Goal: Information Seeking & Learning: Check status

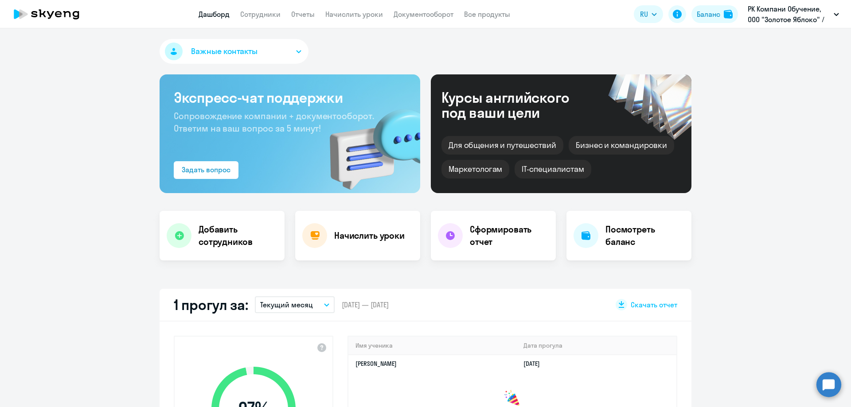
click at [514, 15] on div "Дашборд Сотрудники Отчеты Начислить уроки Документооборот Все продукты Дашборд …" at bounding box center [360, 14] width 322 height 11
click at [490, 16] on link "Все продукты" at bounding box center [487, 14] width 46 height 9
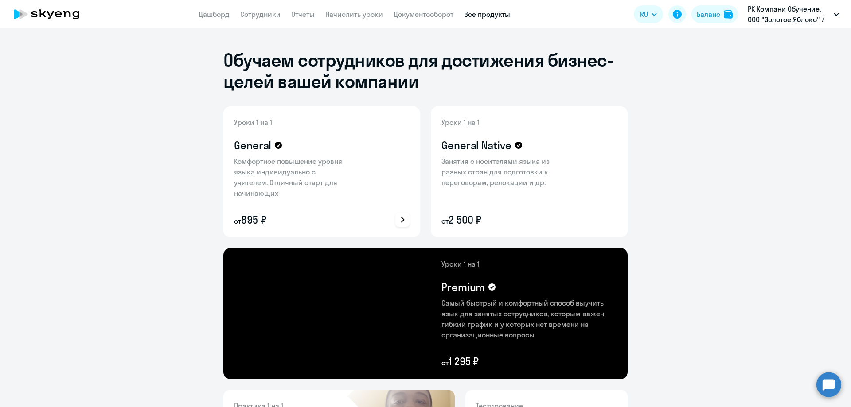
drag, startPoint x: 401, startPoint y: 219, endPoint x: 347, endPoint y: 197, distance: 57.8
click at [347, 197] on div at bounding box center [373, 171] width 94 height 131
click at [401, 222] on icon at bounding box center [402, 219] width 11 height 11
click at [393, 199] on p "Подробнее о преимуществах" at bounding box center [349, 196] width 99 height 11
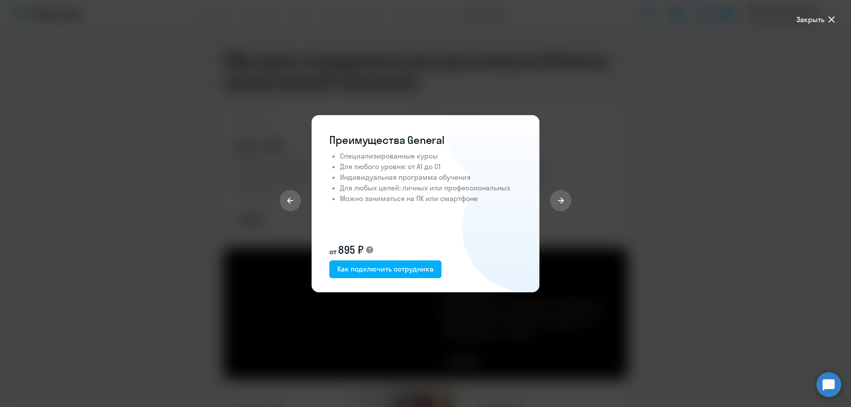
click at [678, 120] on div at bounding box center [425, 203] width 851 height 407
click at [822, 14] on span "Закрыть" at bounding box center [810, 19] width 28 height 11
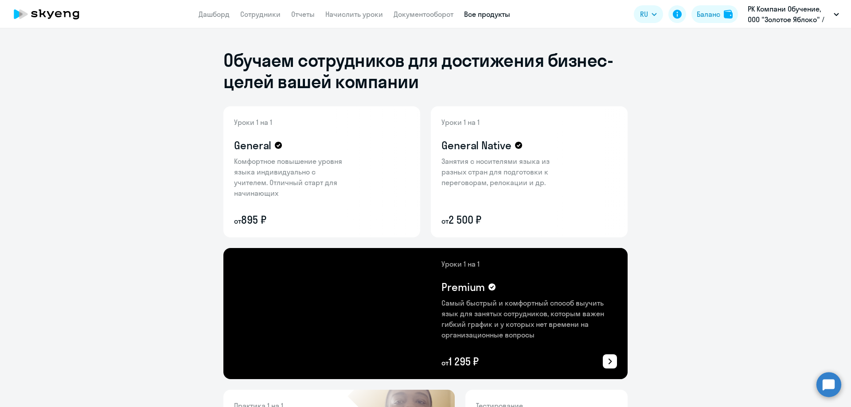
click at [605, 360] on icon at bounding box center [609, 361] width 11 height 11
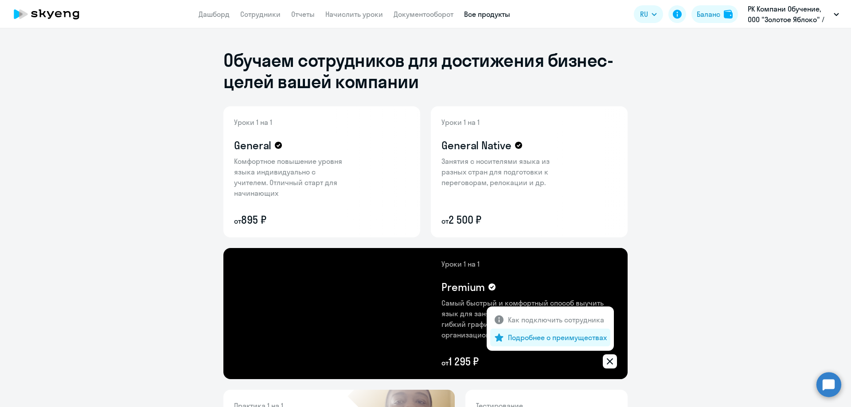
click at [561, 340] on p "Подробнее о преимуществах" at bounding box center [557, 337] width 99 height 11
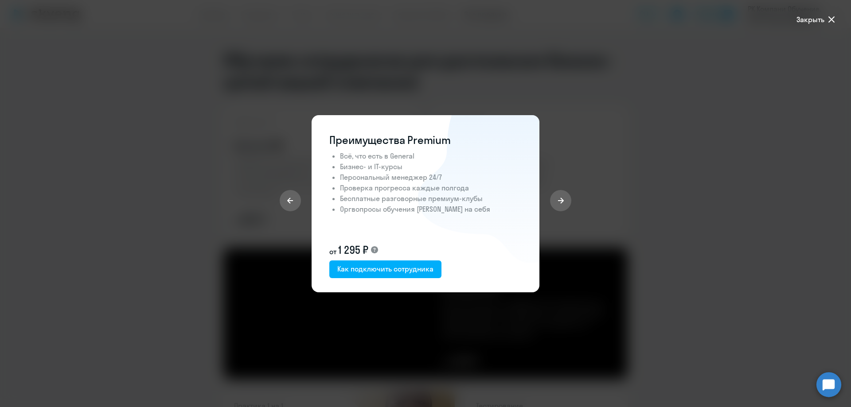
click at [658, 238] on div at bounding box center [425, 203] width 851 height 407
click at [672, 205] on div at bounding box center [425, 203] width 851 height 407
click at [822, 18] on span "Закрыть" at bounding box center [810, 19] width 28 height 11
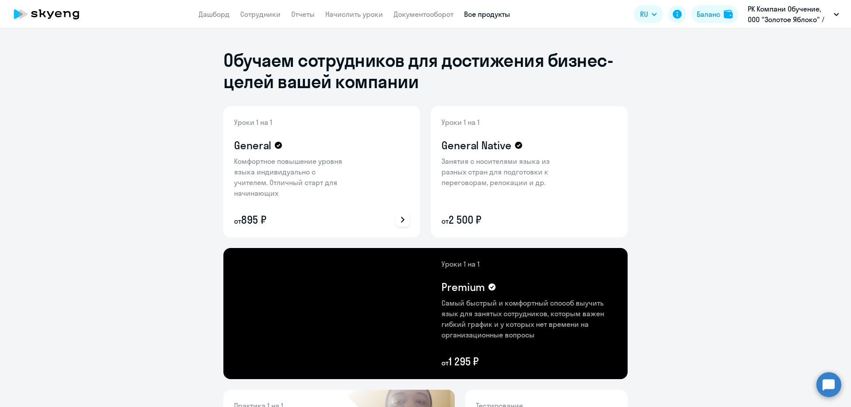
click at [402, 221] on icon at bounding box center [402, 219] width 11 height 11
click at [375, 199] on p "Подробнее о преимуществах" at bounding box center [349, 196] width 99 height 11
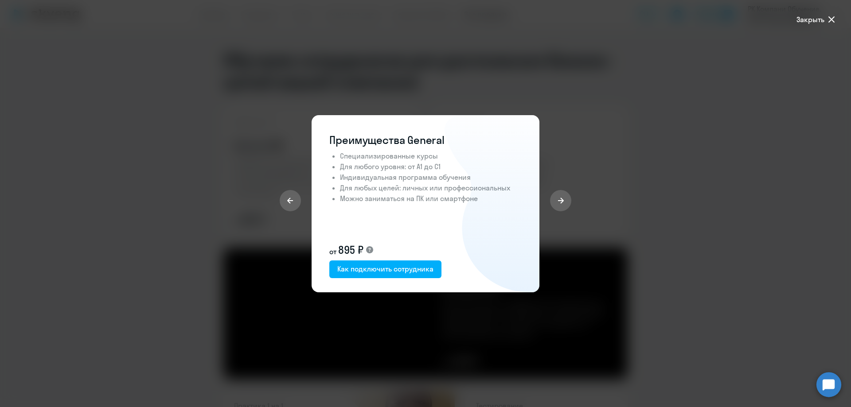
click at [664, 263] on div at bounding box center [425, 203] width 851 height 407
click at [662, 261] on div at bounding box center [425, 203] width 851 height 407
click at [823, 20] on span "Закрыть" at bounding box center [810, 19] width 28 height 11
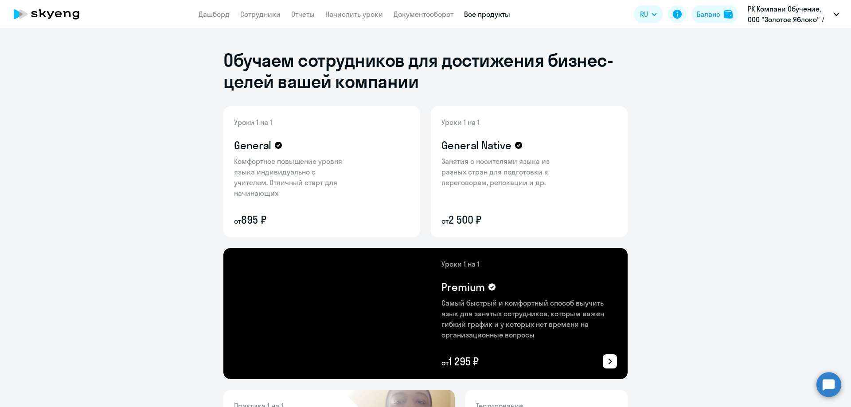
scroll to position [103, 0]
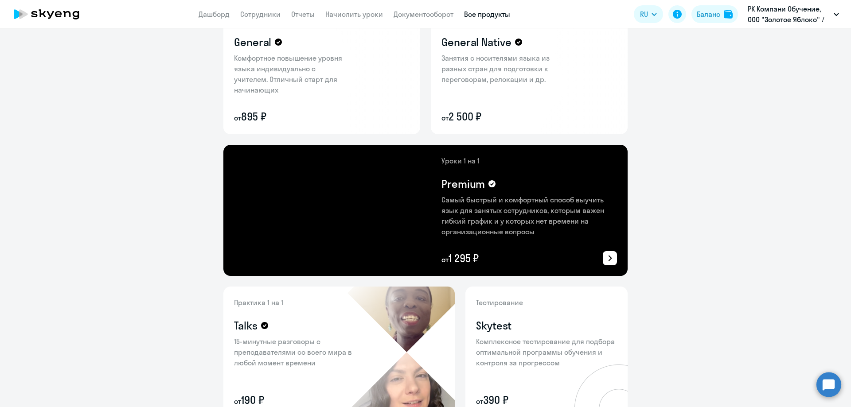
click at [605, 256] on icon at bounding box center [609, 258] width 11 height 11
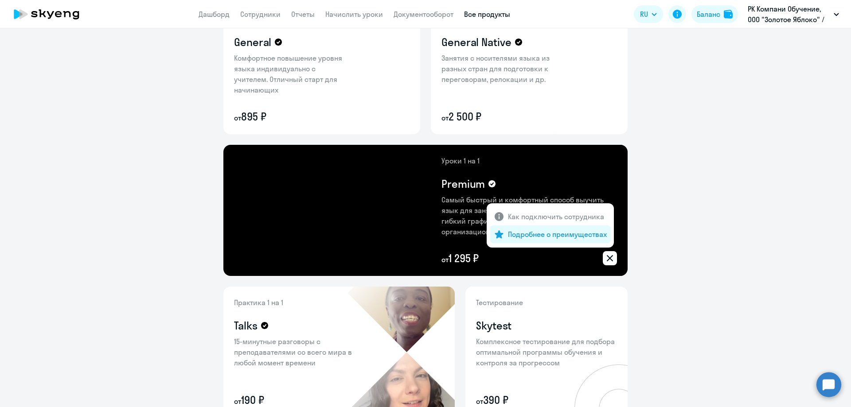
click at [561, 231] on p "Подробнее о преимуществах" at bounding box center [557, 234] width 99 height 11
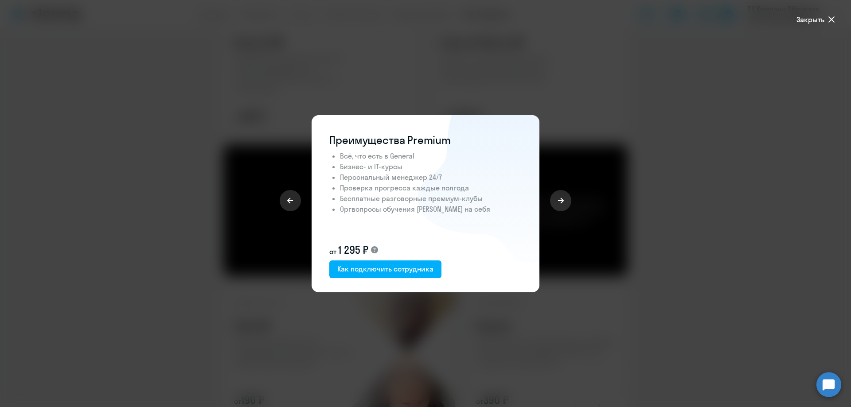
click at [697, 77] on div at bounding box center [425, 203] width 851 height 407
click at [703, 110] on div at bounding box center [425, 203] width 851 height 407
drag, startPoint x: 810, startPoint y: 11, endPoint x: 810, endPoint y: 18, distance: 6.6
click at [810, 12] on div at bounding box center [425, 203] width 851 height 407
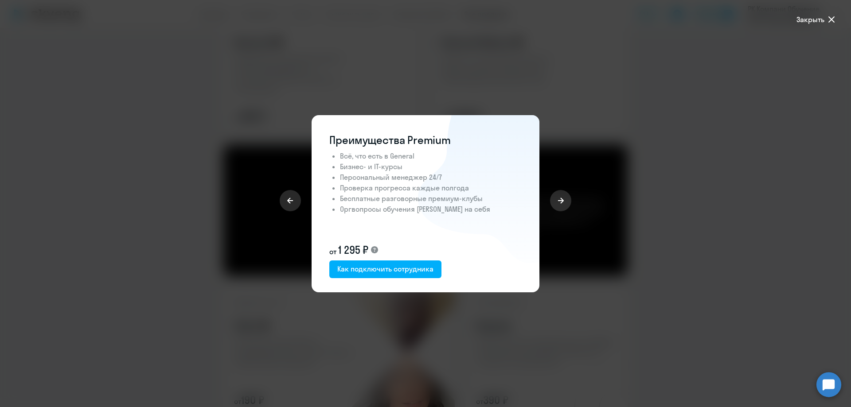
click at [810, 23] on span "Закрыть" at bounding box center [810, 19] width 28 height 11
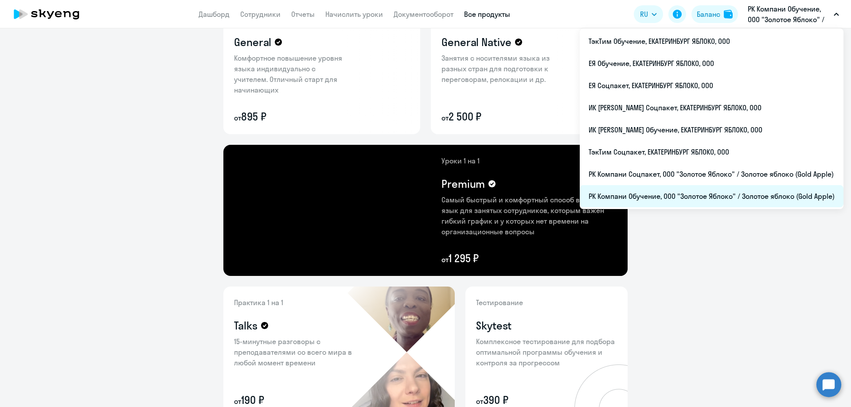
click at [639, 196] on li "РК Компани Обучение, ООО "Золотое Яблоко" / Золотое яблоко (Gold Apple)" at bounding box center [712, 196] width 264 height 22
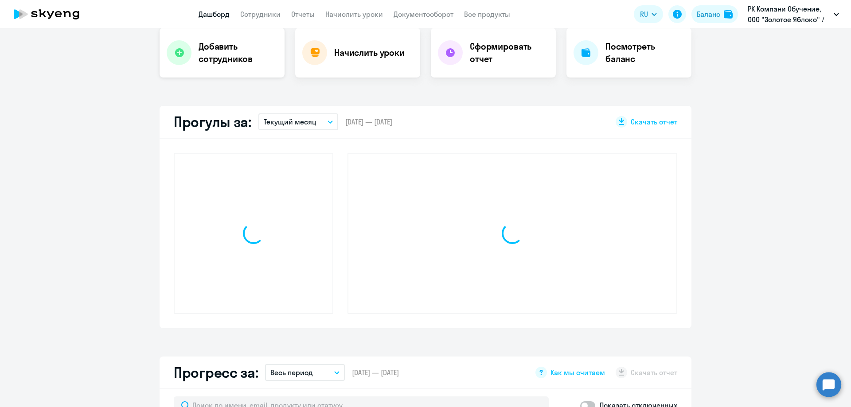
scroll to position [183, 0]
click at [246, 21] on app-header "Дашборд Сотрудники Отчеты Начислить уроки Документооборот Все продукты Дашборд …" at bounding box center [425, 14] width 851 height 28
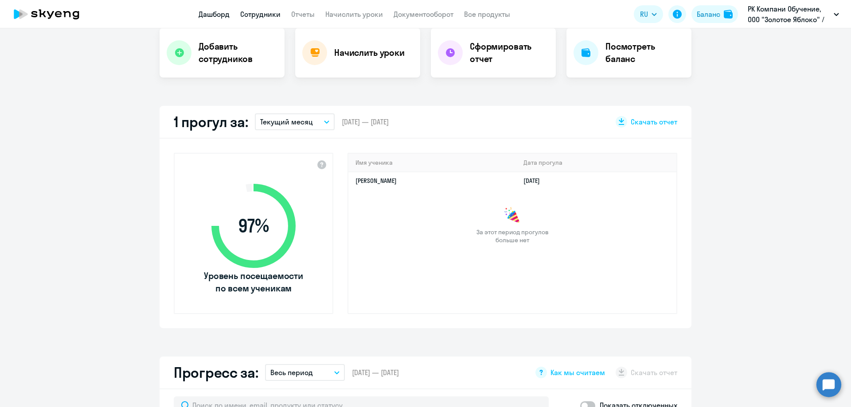
click at [257, 16] on link "Сотрудники" at bounding box center [260, 14] width 40 height 9
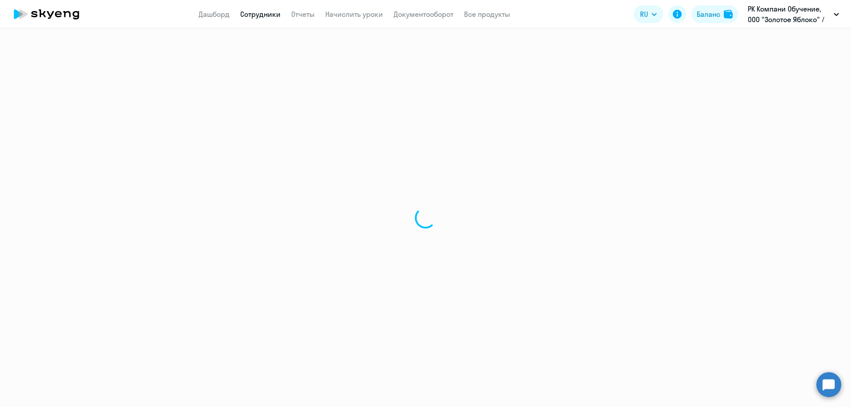
select select "30"
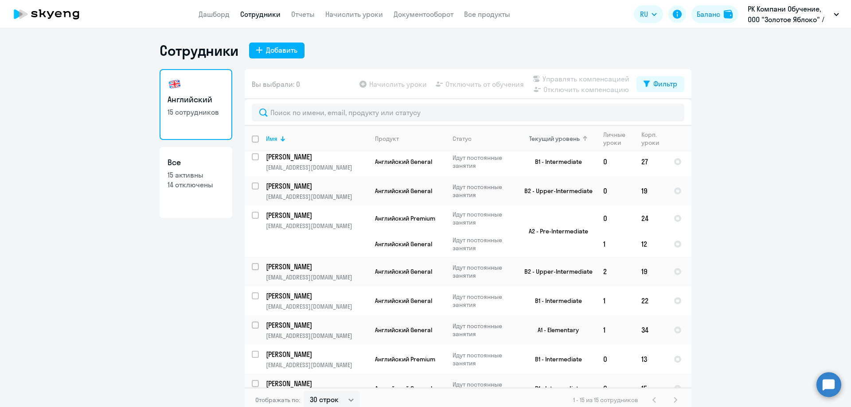
scroll to position [62, 0]
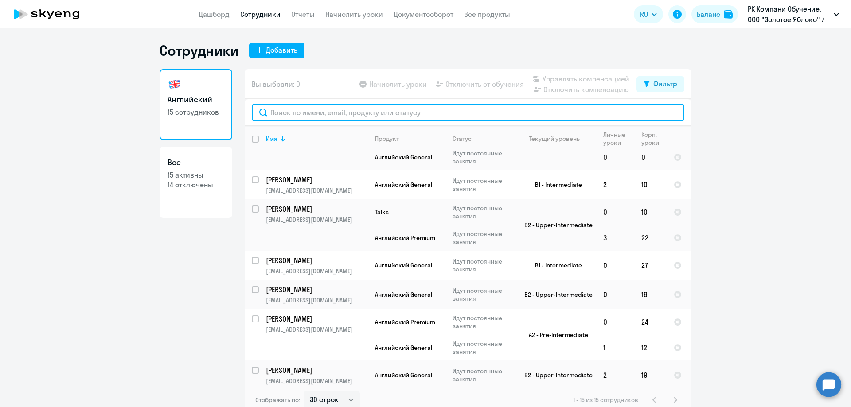
click at [299, 106] on input "text" at bounding box center [468, 113] width 432 height 18
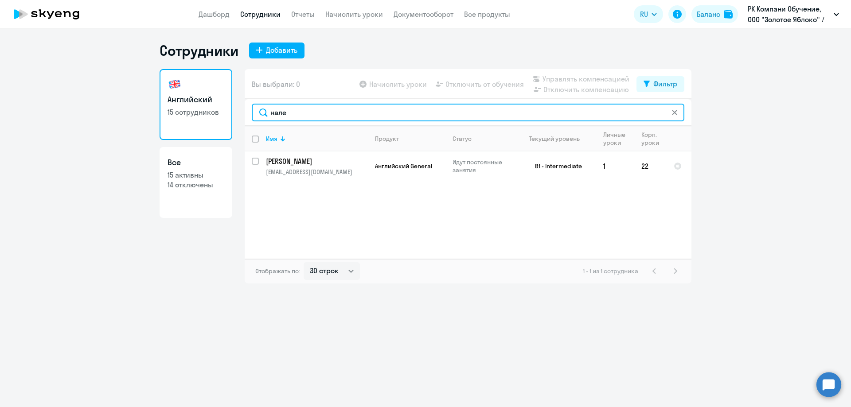
type input "нале"
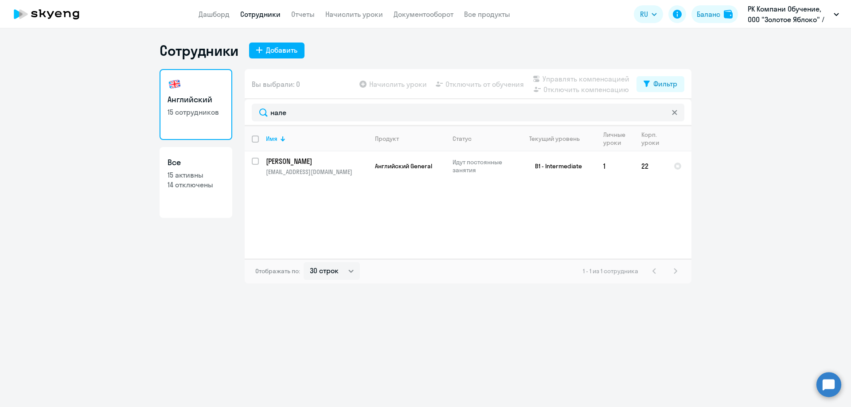
click at [257, 16] on link "Сотрудники" at bounding box center [260, 14] width 40 height 9
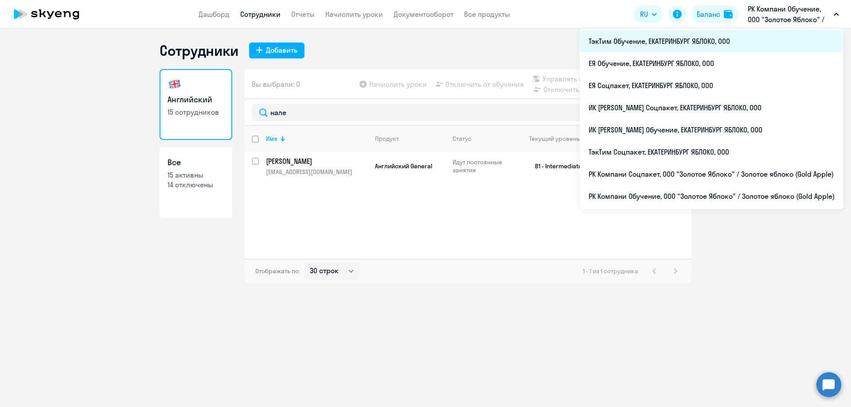
click at [654, 44] on li "ТэкТим Обучение, ЕКАТЕРИНБУРГ ЯБЛОКО, ООО" at bounding box center [712, 41] width 264 height 22
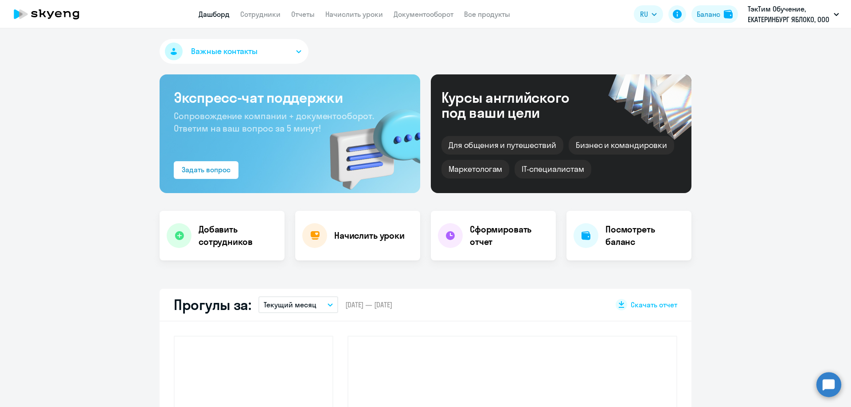
scroll to position [207, 0]
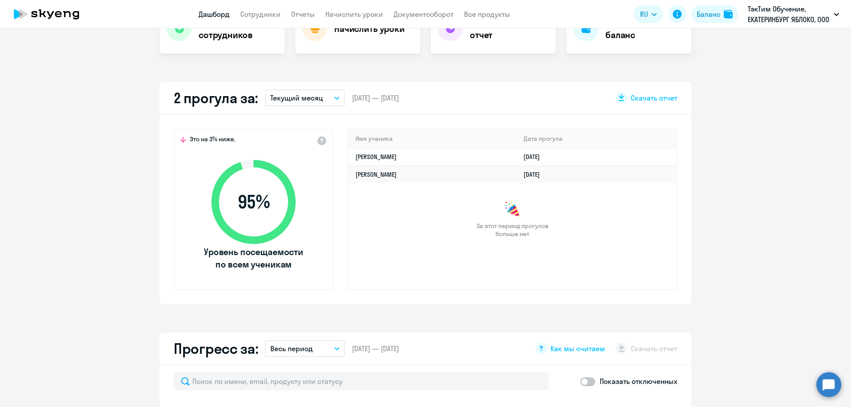
select select "30"
click at [765, 208] on app-truancy-attendance-dashboard "2 прогула за: Текущий месяц – [DATE] — [DATE] Скачать отчет Это на 3% ниже, 95 …" at bounding box center [425, 193] width 851 height 222
